Goal: Information Seeking & Learning: Learn about a topic

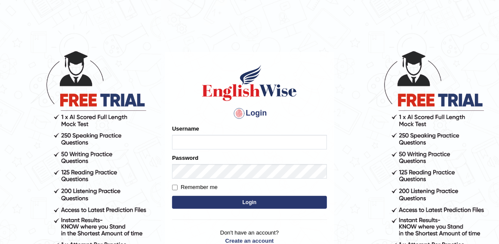
click at [178, 144] on input "Username" at bounding box center [249, 142] width 155 height 15
drag, startPoint x: 191, startPoint y: 143, endPoint x: 158, endPoint y: 146, distance: 33.2
click at [158, 146] on body "Login Please fix the following errors: Username Password Remember me Login Don'…" at bounding box center [249, 147] width 499 height 244
click at [189, 145] on input "Username" at bounding box center [249, 142] width 155 height 15
click at [187, 141] on input "Username" at bounding box center [249, 142] width 155 height 15
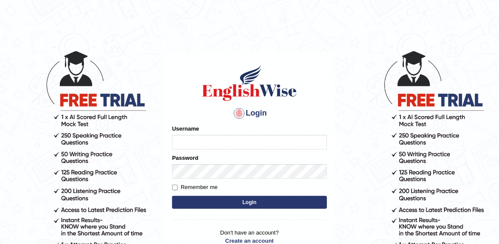
click at [187, 141] on input "Username" at bounding box center [249, 142] width 155 height 15
type input "s"
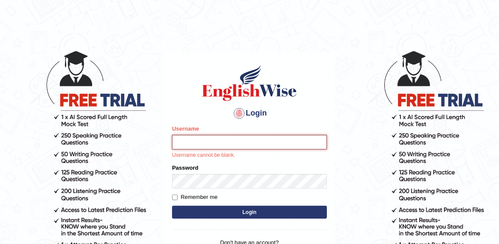
click at [196, 143] on input "Username" at bounding box center [249, 142] width 155 height 15
click at [185, 143] on input "Username" at bounding box center [249, 142] width 155 height 15
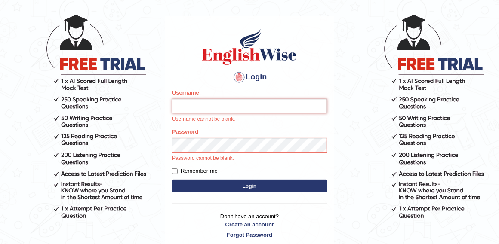
scroll to position [12, 0]
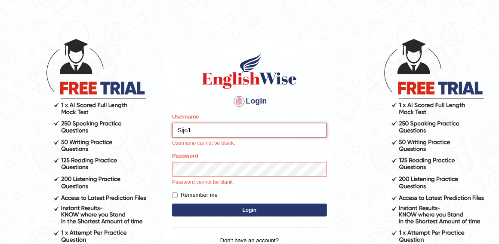
type input "Sijo1"
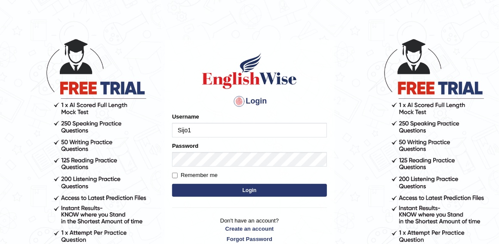
type input "Sijo1"
click at [198, 151] on div "Password" at bounding box center [249, 154] width 155 height 25
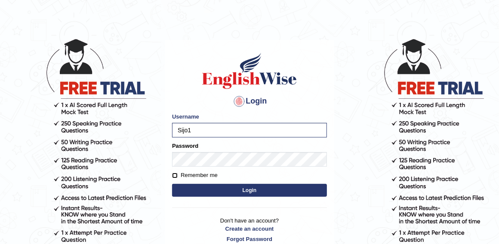
click at [175, 175] on input "Remember me" at bounding box center [175, 176] width 6 height 6
checkbox input "true"
click at [223, 194] on button "Login" at bounding box center [249, 190] width 155 height 13
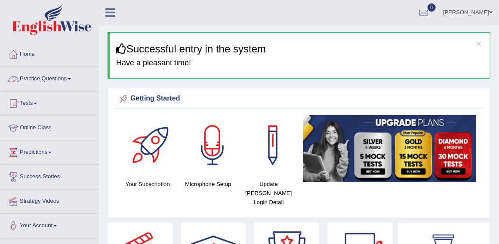
click at [67, 78] on link "Practice Questions" at bounding box center [49, 77] width 98 height 21
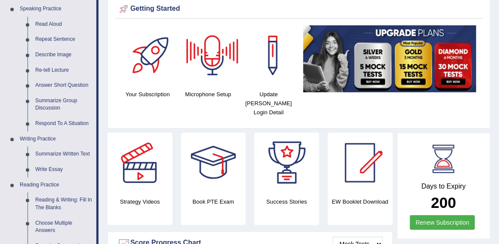
scroll to position [93, 0]
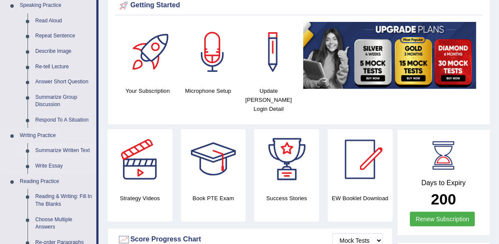
click at [72, 150] on link "Summarize Written Text" at bounding box center [63, 150] width 65 height 15
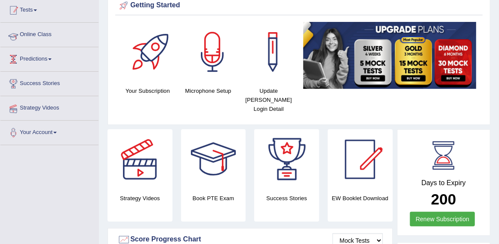
scroll to position [95, 0]
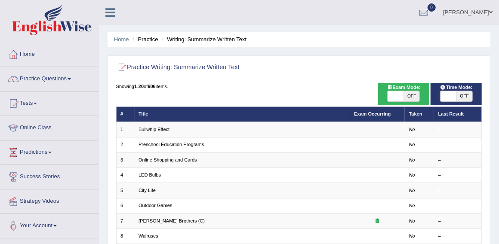
click at [415, 95] on span "OFF" at bounding box center [412, 96] width 16 height 10
checkbox input "true"
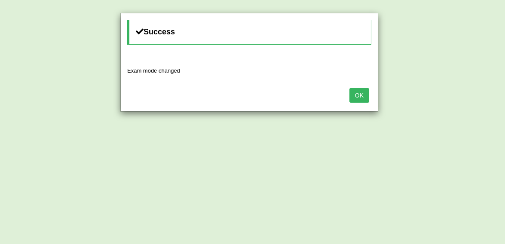
click at [356, 95] on button "OK" at bounding box center [359, 95] width 20 height 15
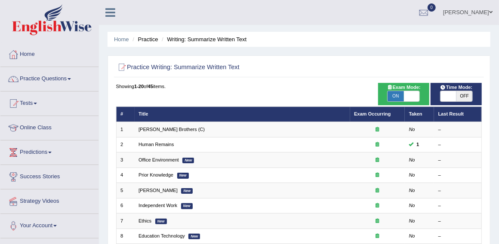
click at [463, 95] on span "OFF" at bounding box center [464, 96] width 16 height 10
checkbox input "true"
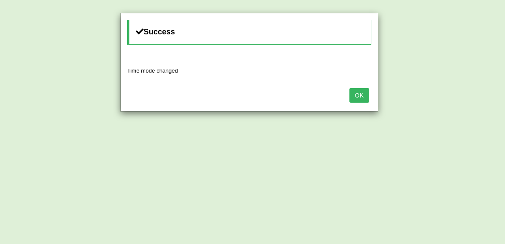
click at [358, 90] on button "OK" at bounding box center [359, 95] width 20 height 15
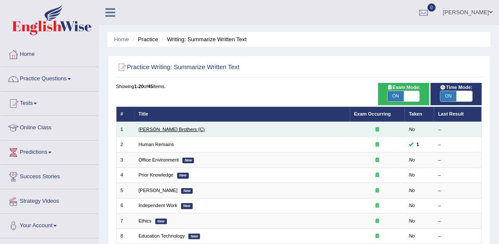
click at [164, 130] on link "[PERSON_NAME] Brothers (C)" at bounding box center [171, 129] width 66 height 5
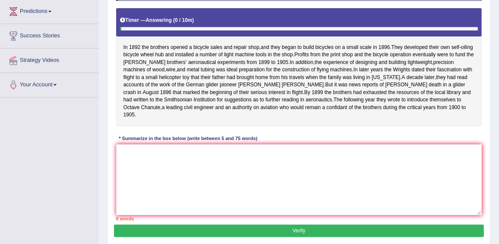
scroll to position [143, 0]
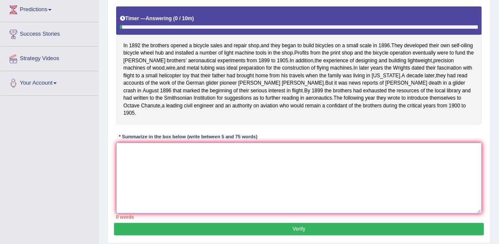
click at [234, 184] on textarea at bounding box center [299, 178] width 366 height 71
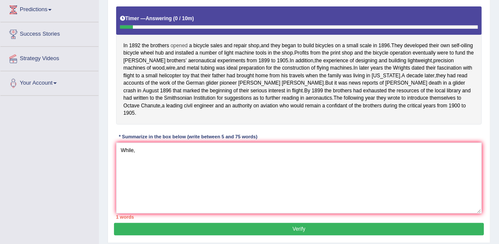
drag, startPoint x: 122, startPoint y: 43, endPoint x: 184, endPoint y: 41, distance: 61.9
click at [184, 41] on div "In [DATE] the brothers opened a bicycle sales and repair shop , and they began …" at bounding box center [299, 65] width 366 height 118
drag, startPoint x: 390, startPoint y: 43, endPoint x: 142, endPoint y: 46, distance: 248.0
click at [142, 46] on div "In [DATE] the brothers opened a bicycle sales and repair shop , and they began …" at bounding box center [299, 65] width 366 height 118
click at [142, 46] on span "the" at bounding box center [145, 46] width 7 height 8
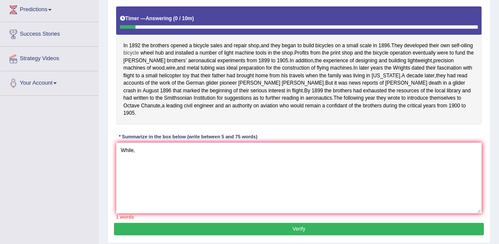
click at [139, 50] on span "bicycle" at bounding box center [130, 53] width 15 height 8
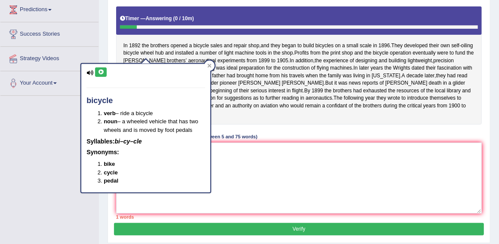
click at [40, 137] on div "Toggle navigation Home Practice Questions Speaking Practice Read Aloud Repeat S…" at bounding box center [249, 80] width 499 height 447
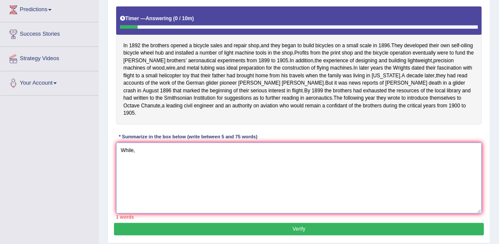
click at [139, 155] on textarea "While," at bounding box center [299, 178] width 366 height 71
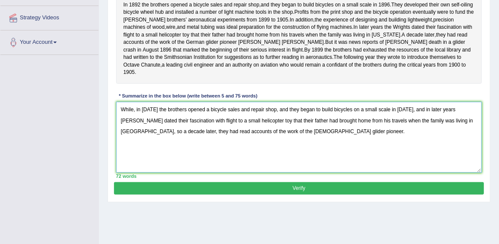
scroll to position [189, 0]
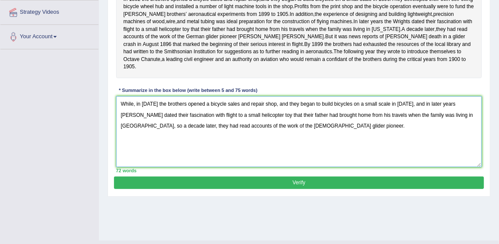
type textarea "While, in 1892 the brothers opened a bicycle sales and repair shop, and they be…"
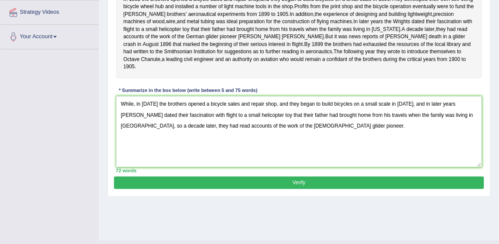
click at [319, 187] on button "Verify" at bounding box center [298, 183] width 369 height 12
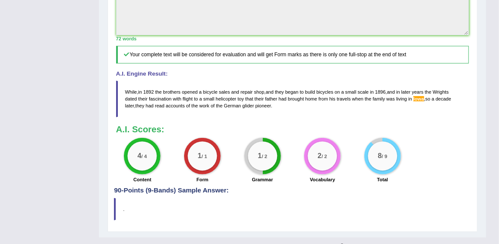
scroll to position [282, 0]
click at [417, 101] on span "lowa" at bounding box center [418, 98] width 11 height 5
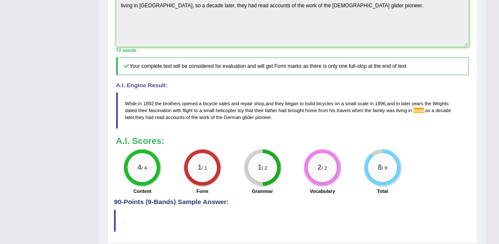
scroll to position [271, 0]
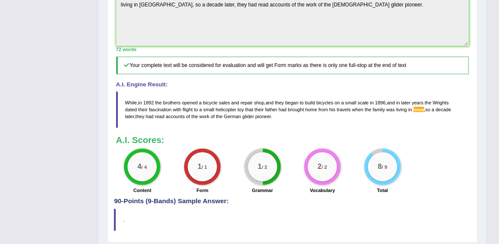
click at [418, 112] on span "lowa" at bounding box center [418, 109] width 11 height 5
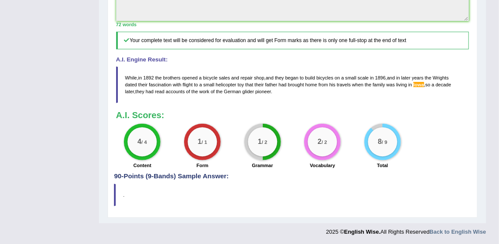
scroll to position [295, 0]
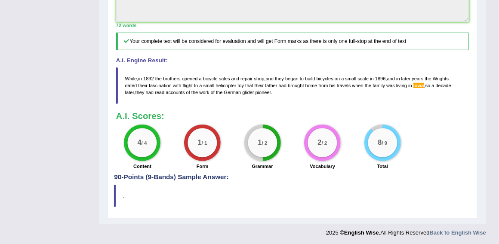
drag, startPoint x: 264, startPoint y: 97, endPoint x: 248, endPoint y: 87, distance: 19.1
click at [190, 94] on blockquote "While , in 1892 the brothers opened a bicycle sales and repair shop , and they …" at bounding box center [292, 85] width 353 height 37
drag, startPoint x: 249, startPoint y: 88, endPoint x: 176, endPoint y: 89, distance: 73.1
click at [171, 92] on blockquote "While , in 1892 the brothers opened a bicycle sales and repair shop , and they …" at bounding box center [292, 85] width 353 height 37
drag, startPoint x: 288, startPoint y: 88, endPoint x: 221, endPoint y: 90, distance: 66.2
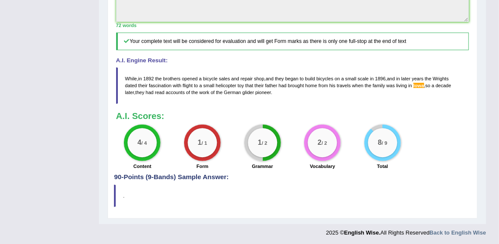
click at [215, 92] on blockquote "While , in 1892 the brothers opened a bicycle sales and repair shop , and they …" at bounding box center [292, 85] width 353 height 37
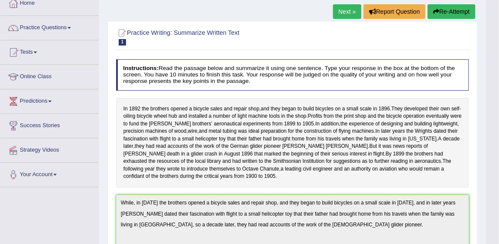
scroll to position [42, 0]
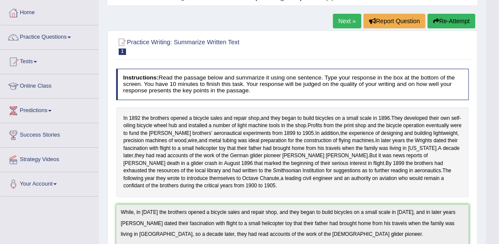
click at [447, 14] on button "Re-Attempt" at bounding box center [451, 21] width 48 height 15
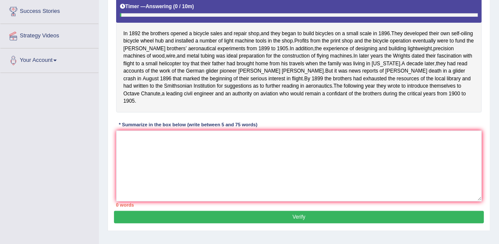
scroll to position [175, 0]
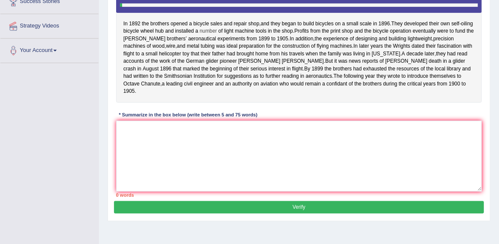
drag, startPoint x: 126, startPoint y: 21, endPoint x: 227, endPoint y: 27, distance: 101.6
click at [233, 26] on div "In [DATE] the brothers opened a bicycle sales and repair shop , and they began …" at bounding box center [299, 44] width 366 height 118
drag, startPoint x: 208, startPoint y: 21, endPoint x: 243, endPoint y: 19, distance: 35.3
click at [243, 19] on div "In [DATE] the brothers opened a bicycle sales and repair shop , and they began …" at bounding box center [299, 44] width 366 height 118
click at [150, 138] on textarea at bounding box center [299, 156] width 366 height 71
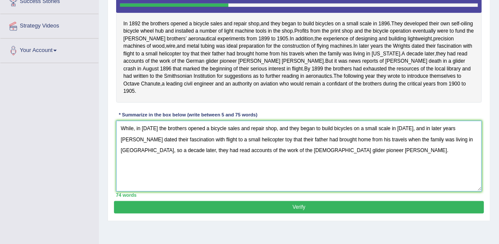
type textarea "While, in 1892 the brothers opened a bicycle sales and repair shop, and they be…"
click at [294, 211] on button "Verify" at bounding box center [298, 207] width 369 height 12
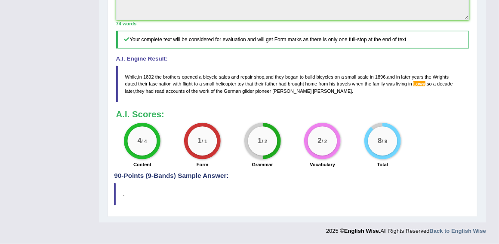
scroll to position [304, 0]
click at [418, 85] on span "Lowa" at bounding box center [419, 83] width 12 height 5
click at [417, 85] on span "Lowa" at bounding box center [419, 83] width 12 height 5
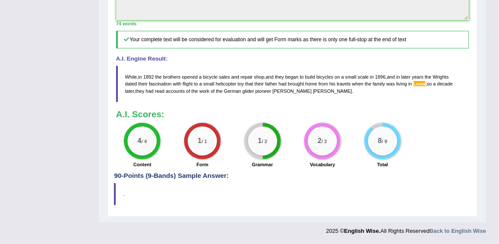
click at [420, 85] on span "Lowa" at bounding box center [419, 83] width 12 height 5
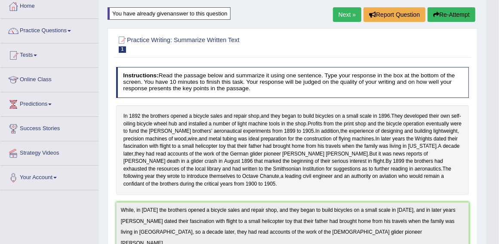
scroll to position [0, 0]
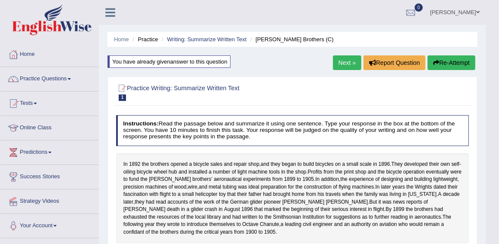
click at [352, 61] on link "Next »" at bounding box center [347, 62] width 28 height 15
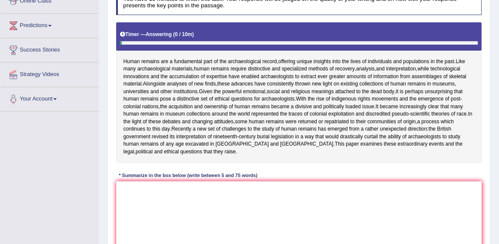
scroll to position [147, 0]
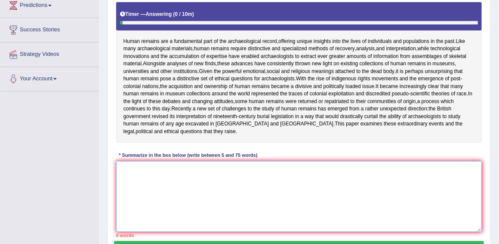
click at [231, 195] on textarea at bounding box center [299, 196] width 366 height 71
type textarea "H"
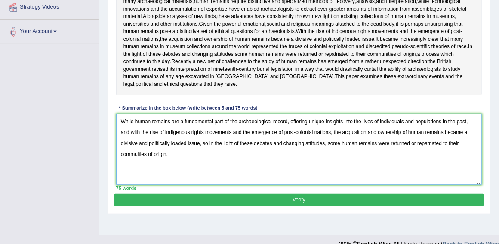
scroll to position [204, 0]
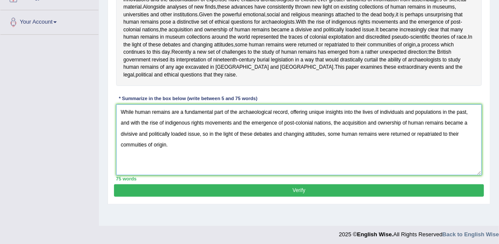
type textarea "While human remains are a fundamental part of the archaeological record, offeri…"
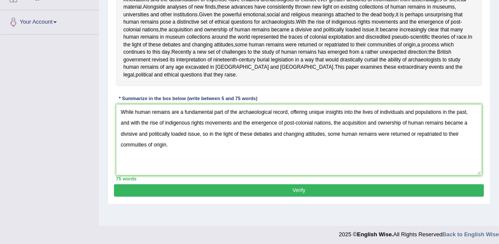
click at [293, 197] on button "Verify" at bounding box center [298, 190] width 369 height 12
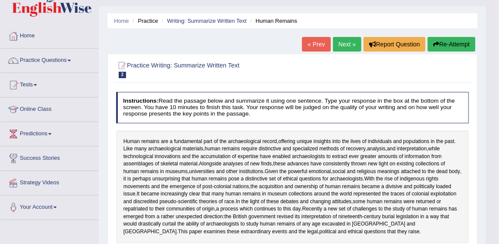
scroll to position [0, 0]
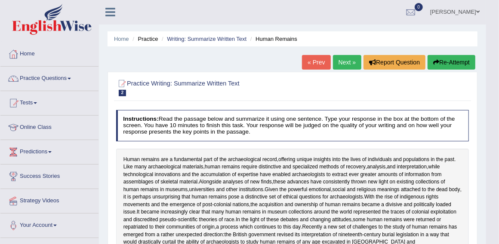
click at [455, 61] on button "Re-Attempt" at bounding box center [451, 62] width 48 height 15
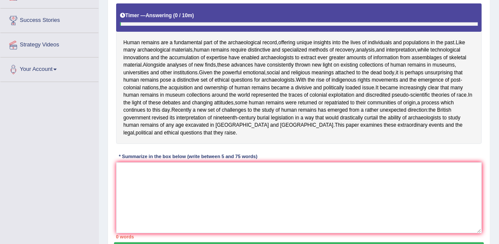
scroll to position [159, 0]
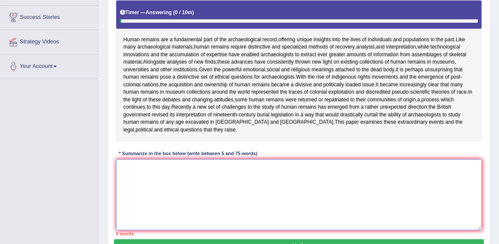
click at [267, 198] on textarea at bounding box center [299, 194] width 366 height 71
type textarea "Q"
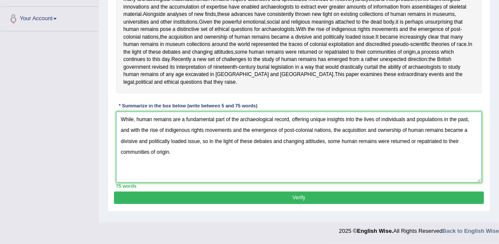
type textarea "While, human remains are a fundamental part of the archaeological record, offer…"
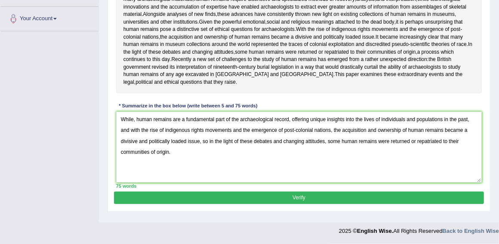
click at [315, 202] on button "Verify" at bounding box center [298, 198] width 369 height 12
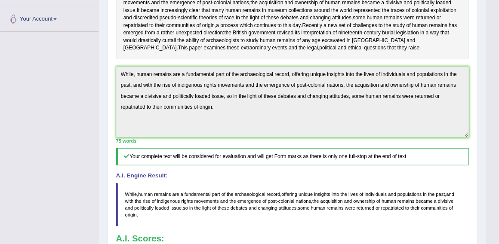
drag, startPoint x: 502, startPoint y: 134, endPoint x: 500, endPoint y: 178, distance: 43.9
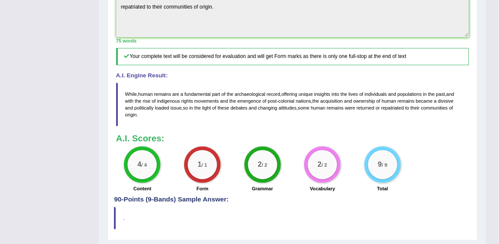
scroll to position [333, 0]
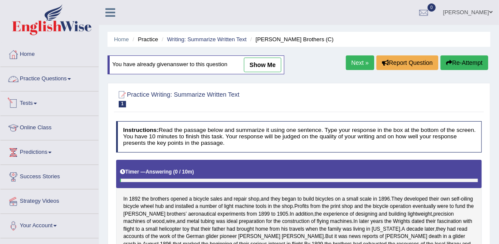
click at [43, 74] on link "Practice Questions" at bounding box center [49, 77] width 98 height 21
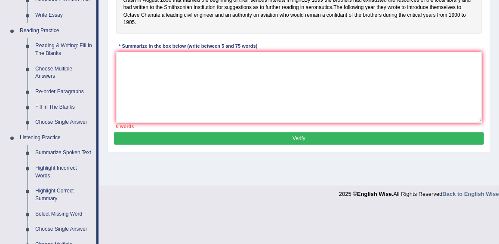
scroll to position [251, 0]
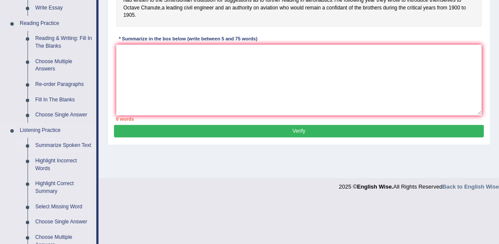
click at [69, 144] on link "Summarize Spoken Text" at bounding box center [63, 145] width 65 height 15
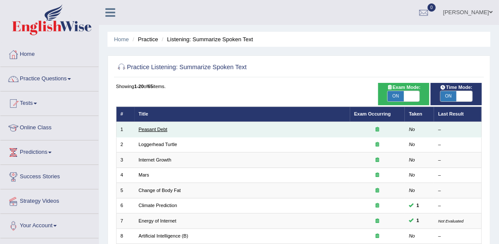
click at [153, 131] on link "Peasant Debt" at bounding box center [152, 129] width 29 height 5
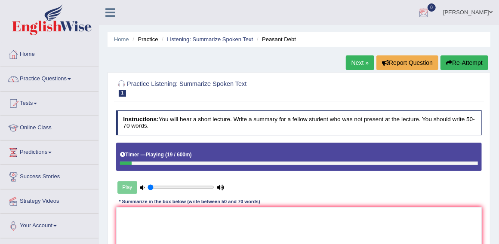
click at [459, 65] on button "Re-Attempt" at bounding box center [464, 62] width 48 height 15
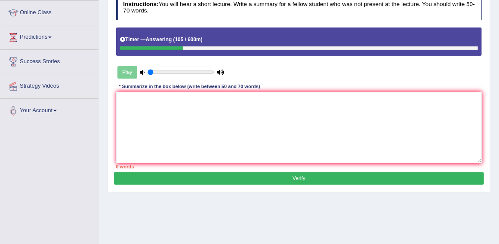
scroll to position [136, 0]
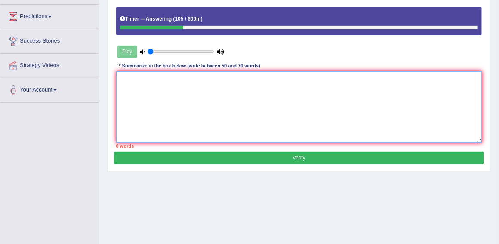
click at [265, 124] on textarea at bounding box center [299, 106] width 366 height 71
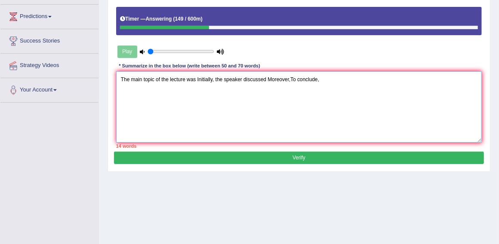
drag, startPoint x: 195, startPoint y: 80, endPoint x: 204, endPoint y: 79, distance: 9.0
click at [195, 80] on textarea "The main topic of the lecture was Initially, the speaker discussed Moreover,To …" at bounding box center [299, 106] width 366 height 71
click at [313, 79] on textarea "The main topic of the lecture was about various topics. Initially, the speaker …" at bounding box center [299, 106] width 366 height 71
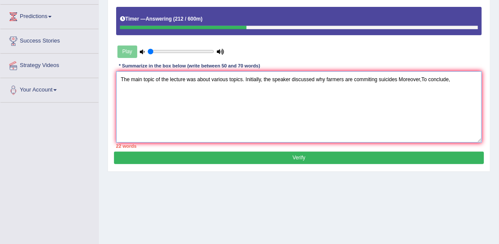
click at [397, 80] on textarea "The main topic of the lecture was about various topics. Initially, the speaker …" at bounding box center [299, 106] width 366 height 71
click at [421, 81] on textarea "The main topic of the lecture was about various topics. Initially, the speaker …" at bounding box center [299, 106] width 366 height 71
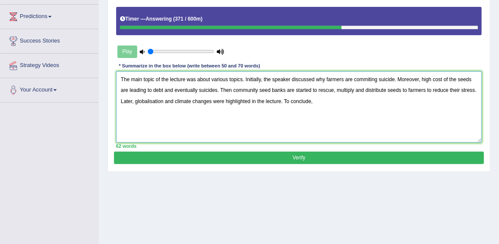
click at [312, 101] on textarea "The main topic of the lecture was about various topics. Initially, the speaker …" at bounding box center [299, 106] width 366 height 71
click at [343, 102] on textarea "The main topic of the lecture was about various topics. Initially, the speaker …" at bounding box center [299, 106] width 366 height 71
click at [314, 102] on textarea "The main topic of the lecture was about various topics. Initially, the speaker …" at bounding box center [299, 106] width 366 height 71
click at [245, 81] on textarea "The main topic of the lecture was about various topics. Initially, the speaker …" at bounding box center [299, 106] width 366 height 71
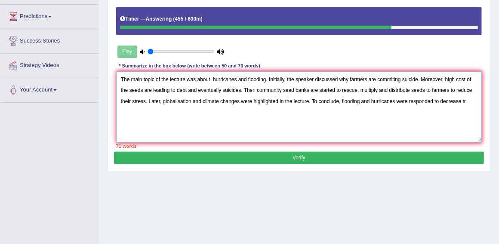
click at [215, 79] on textarea "The main topic of the lecture was about hurricanes and flooding. Initially, the…" at bounding box center [299, 106] width 366 height 71
click at [467, 99] on textarea "The main topic of the lecture was about hurricanes and flooding. Initially, the…" at bounding box center [299, 106] width 366 height 71
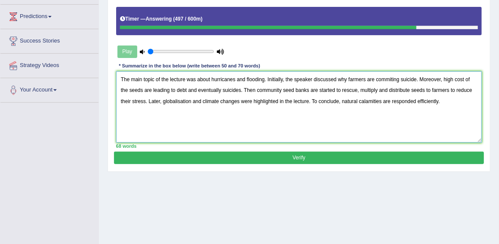
click at [211, 80] on textarea "The main topic of the lecture was about hurricanes and flooding. Initially, the…" at bounding box center [299, 106] width 366 height 71
click at [256, 92] on textarea "The main topic of the lecture was about hurricanes and flooding. Initially, the…" at bounding box center [299, 106] width 366 height 71
type textarea "The main topic of the lecture was about hurricanes and flooding. Initially, the…"
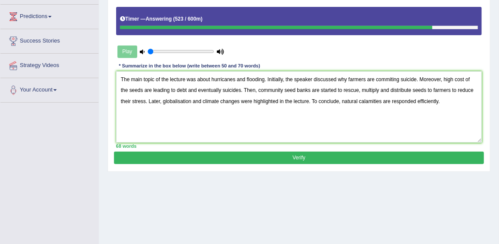
click at [301, 158] on button "Verify" at bounding box center [298, 158] width 369 height 12
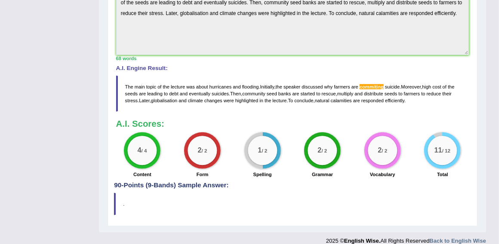
scroll to position [279, 0]
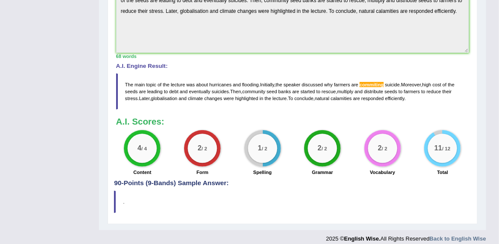
click at [375, 83] on span "commiting" at bounding box center [371, 84] width 24 height 5
click at [375, 82] on span "commiting" at bounding box center [371, 84] width 24 height 5
click at [378, 82] on span "commiting" at bounding box center [371, 84] width 24 height 5
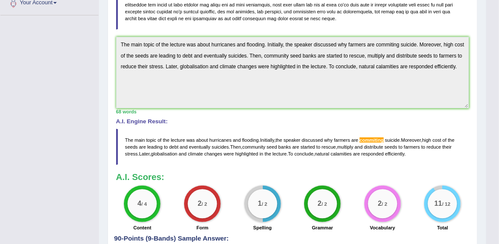
scroll to position [243, 0]
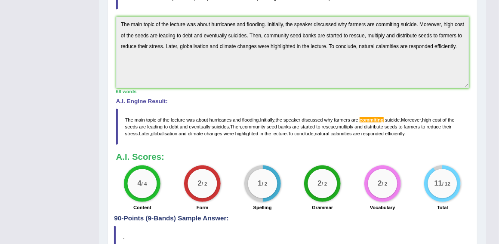
drag, startPoint x: 417, startPoint y: 132, endPoint x: 320, endPoint y: 129, distance: 96.3
click at [268, 135] on blockquote "The main topic of the lecture was about hurricanes and flooding . Initially , t…" at bounding box center [292, 127] width 353 height 37
drag, startPoint x: 371, startPoint y: 133, endPoint x: 277, endPoint y: 138, distance: 94.3
click at [277, 138] on blockquote "The main topic of the lecture was about hurricanes and flooding . Initially , t…" at bounding box center [292, 127] width 353 height 37
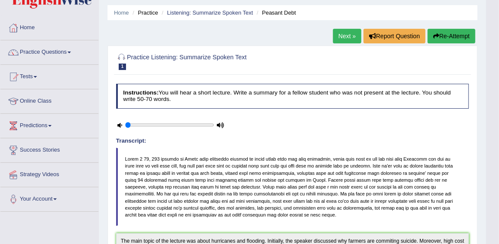
scroll to position [0, 0]
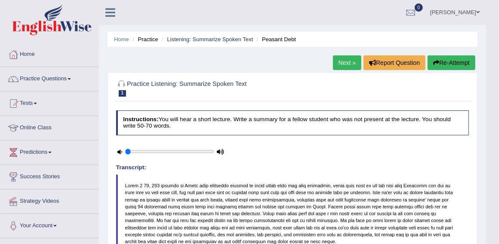
click at [454, 64] on button "Re-Attempt" at bounding box center [451, 62] width 48 height 15
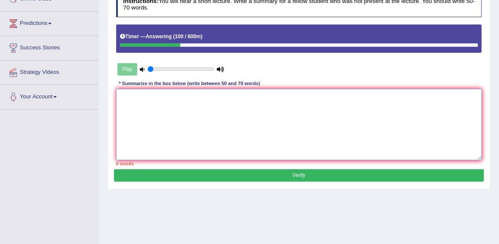
click at [258, 115] on textarea at bounding box center [299, 124] width 366 height 71
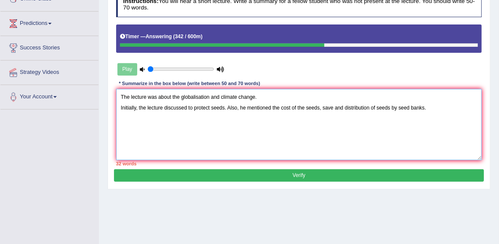
click at [120, 107] on textarea "The lecture was about the globalisation and climate change. Initially, the lect…" at bounding box center [299, 124] width 366 height 71
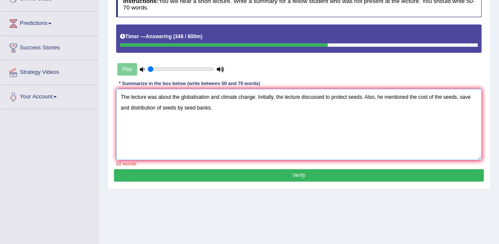
click at [364, 96] on textarea "The lecture was about the globalisation and climate change. Initially, the lect…" at bounding box center [299, 124] width 366 height 71
click at [254, 107] on textarea "The lecture was about the globalisation and climate change. Initially, the lect…" at bounding box center [299, 124] width 366 height 71
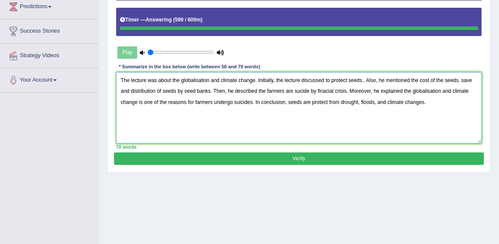
type textarea "The lecture was about the globalisation and climate change. Initially, the lect…"
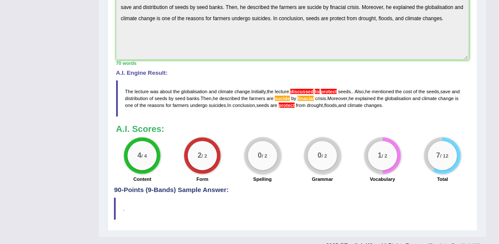
scroll to position [324, 0]
